Goal: Task Accomplishment & Management: Complete application form

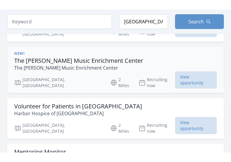
scroll to position [208, 0]
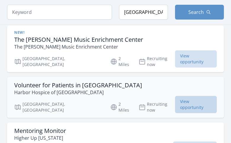
click at [188, 96] on span "View opportunity" at bounding box center [196, 104] width 42 height 17
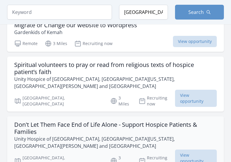
scroll to position [801, 0]
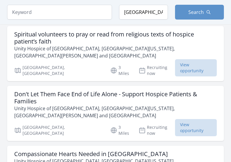
scroll to position [860, 0]
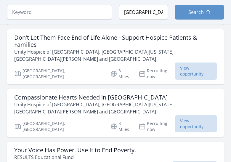
scroll to position [874, 0]
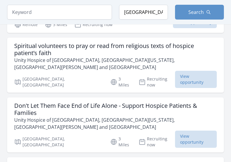
scroll to position [874, 0]
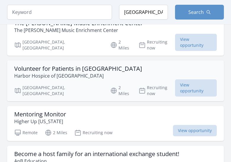
scroll to position [192, 0]
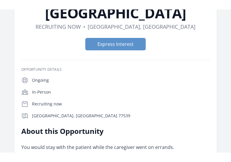
scroll to position [59, 0]
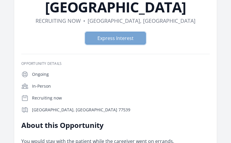
click at [125, 38] on button "Express Interest" at bounding box center [115, 38] width 61 height 12
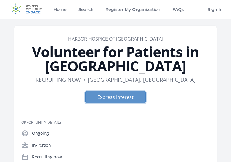
scroll to position [0, 0]
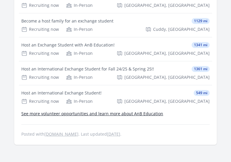
scroll to position [504, 0]
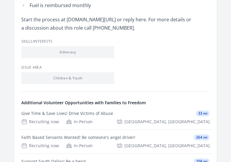
scroll to position [415, 0]
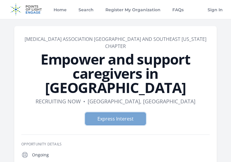
click at [125, 113] on button "Express Interest" at bounding box center [115, 119] width 61 height 12
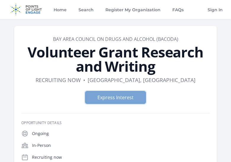
click at [116, 98] on button "Express Interest" at bounding box center [115, 97] width 61 height 12
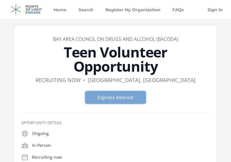
click at [130, 100] on button "Express Interest" at bounding box center [115, 97] width 61 height 12
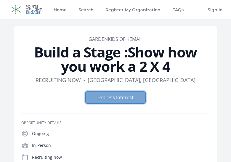
click at [118, 99] on button "Express Interest" at bounding box center [115, 97] width 61 height 12
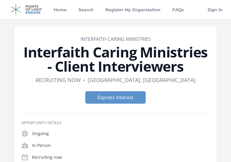
click at [116, 98] on button "Express Interest" at bounding box center [115, 97] width 61 height 12
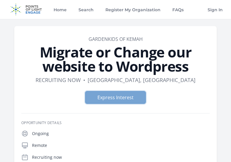
click at [127, 100] on button "Express Interest" at bounding box center [115, 97] width 61 height 12
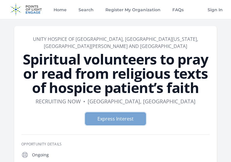
click at [113, 117] on button "Express Interest" at bounding box center [115, 119] width 61 height 12
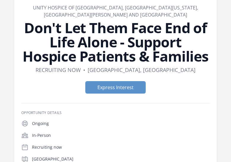
scroll to position [30, 0]
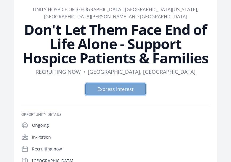
click at [123, 89] on button "Express Interest" at bounding box center [115, 89] width 61 height 12
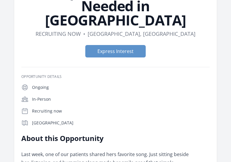
scroll to position [59, 0]
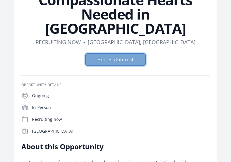
click at [112, 53] on button "Express Interest" at bounding box center [115, 59] width 61 height 12
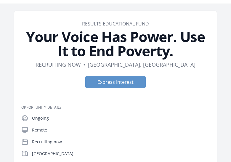
scroll to position [30, 0]
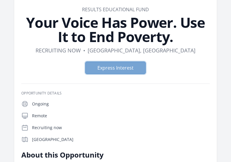
click at [129, 67] on button "Express Interest" at bounding box center [115, 68] width 61 height 12
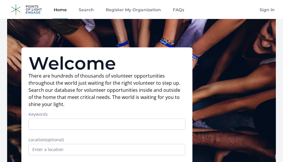
scroll to position [30, 0]
